Goal: Find specific fact: Find specific fact

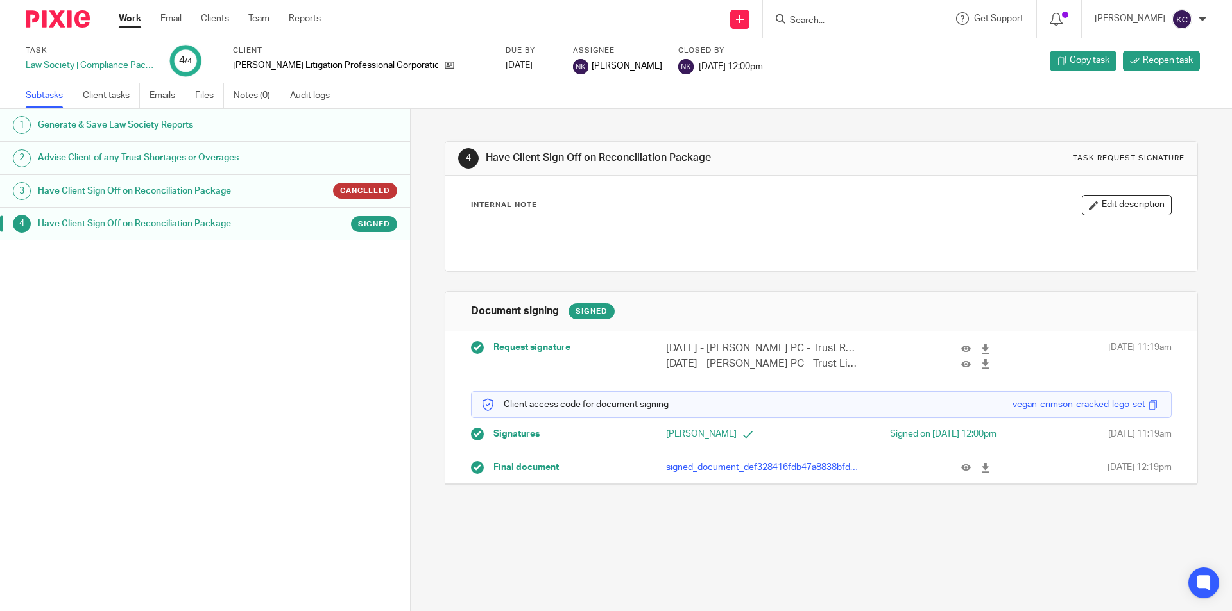
click at [820, 14] on form at bounding box center [857, 19] width 137 height 16
click at [812, 21] on input "Search" at bounding box center [846, 21] width 115 height 12
type input "o"
type input "innova"
click at [842, 74] on link at bounding box center [894, 75] width 217 height 30
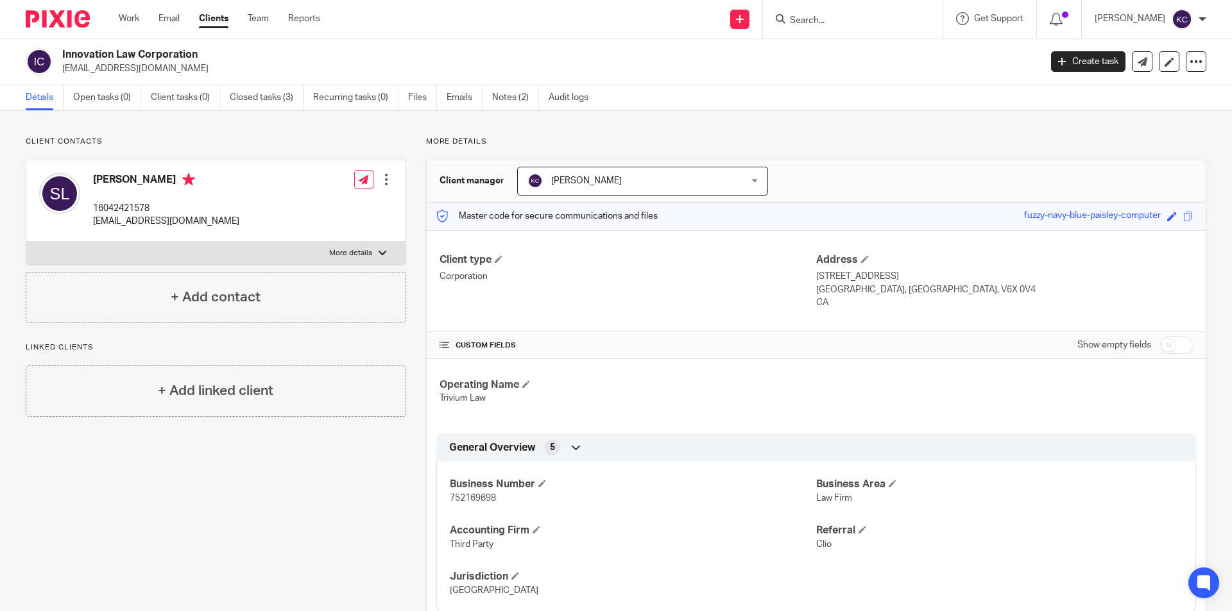
click at [479, 501] on span "752169698" at bounding box center [473, 498] width 46 height 9
copy span "752169698"
